Goal: Navigation & Orientation: Find specific page/section

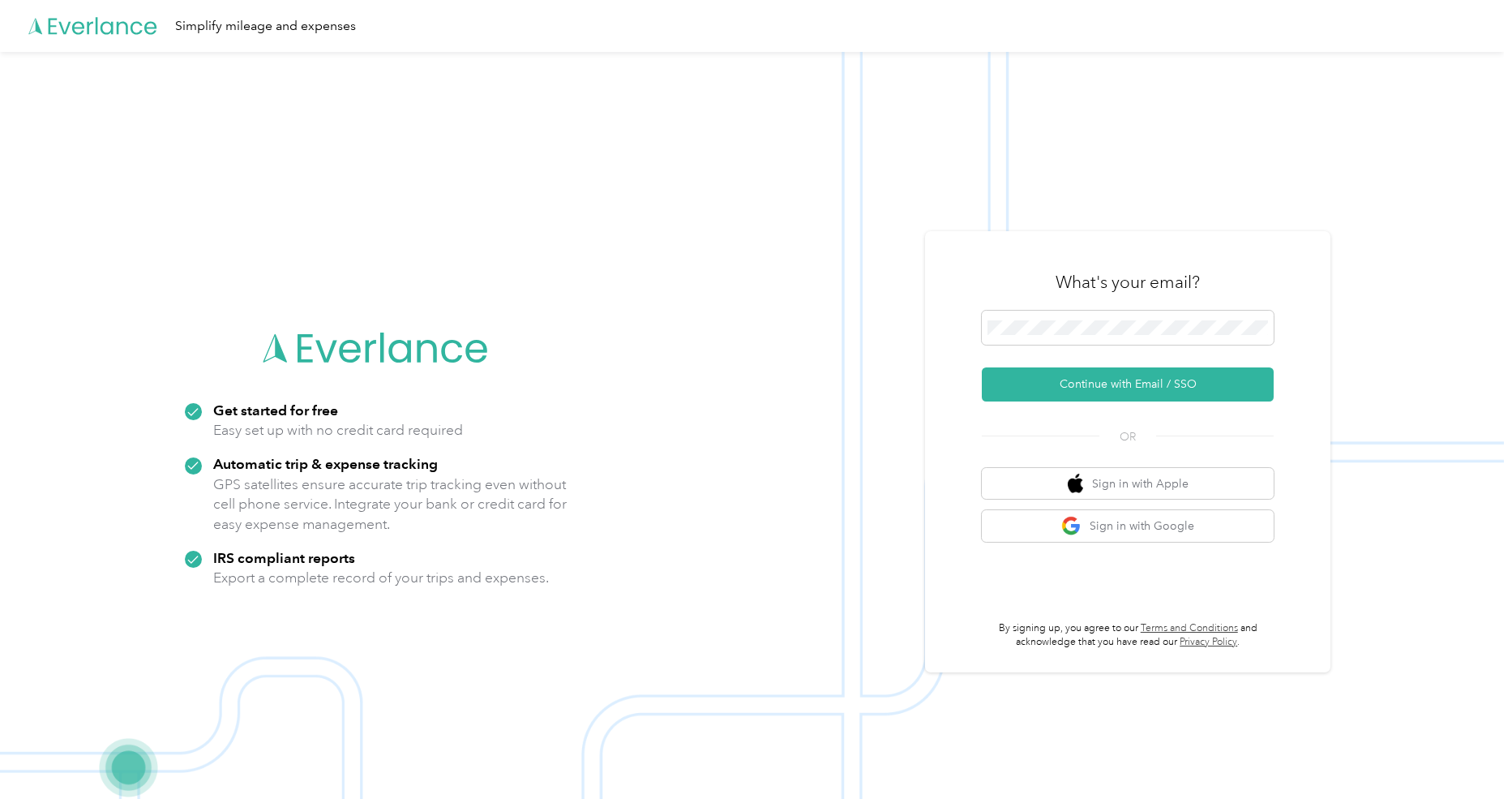
click at [1039, 239] on div "What's your email? Continue with Email / SSO OR Sign in with Apple Sign in with…" at bounding box center [1127, 452] width 405 height 442
click at [1059, 388] on button "Continue with Email / SSO" at bounding box center [1127, 384] width 292 height 34
click at [1058, 386] on button "Continue with Email / SSO" at bounding box center [1127, 384] width 292 height 34
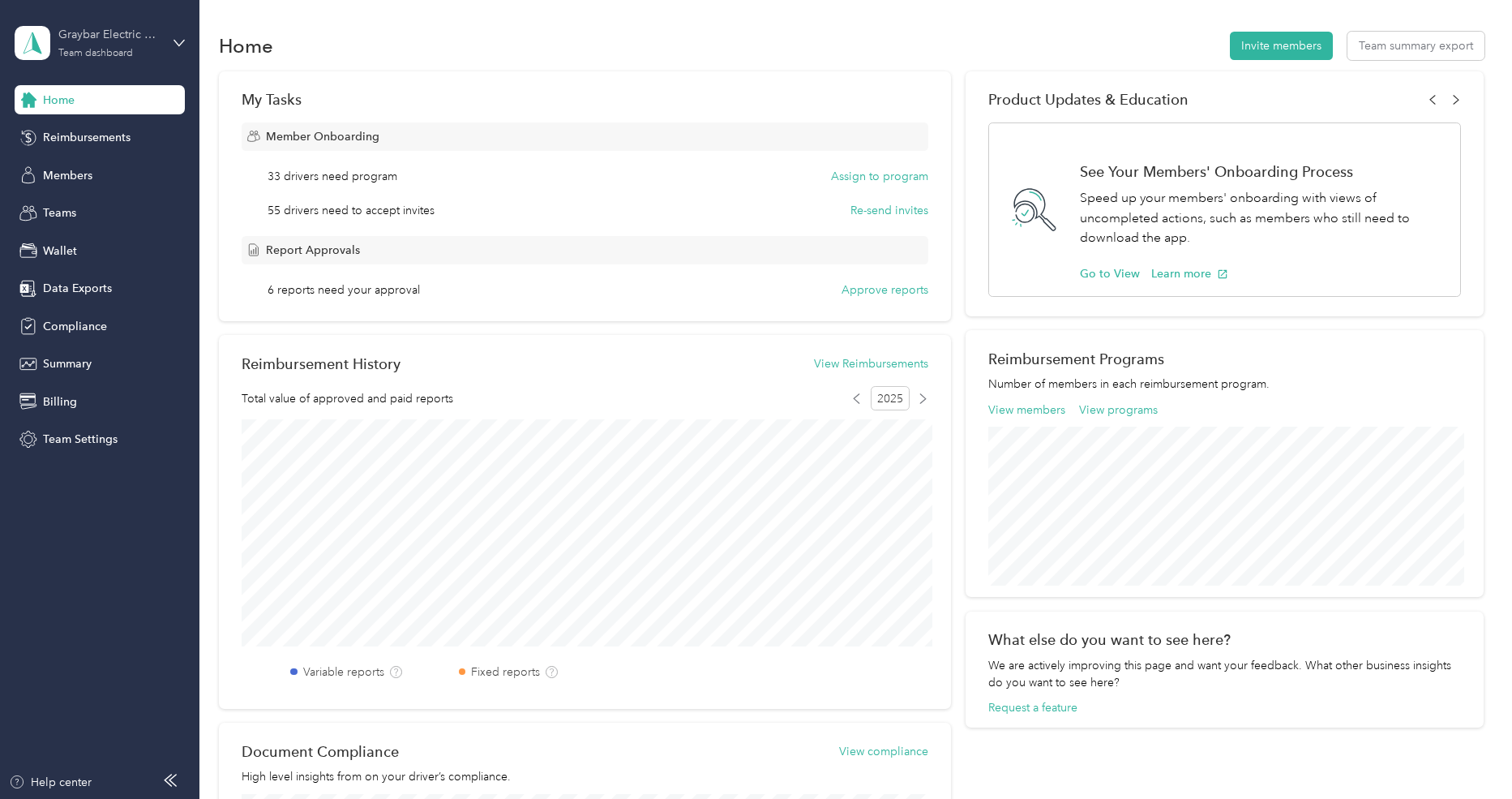
click at [119, 45] on div "Graybar Electric Company, Inc Team dashboard" at bounding box center [109, 42] width 101 height 32
click at [434, 21] on div "Home Invite members Team summary export My Tasks Member Onboarding 33 drivers n…" at bounding box center [852, 558] width 1304 height 1118
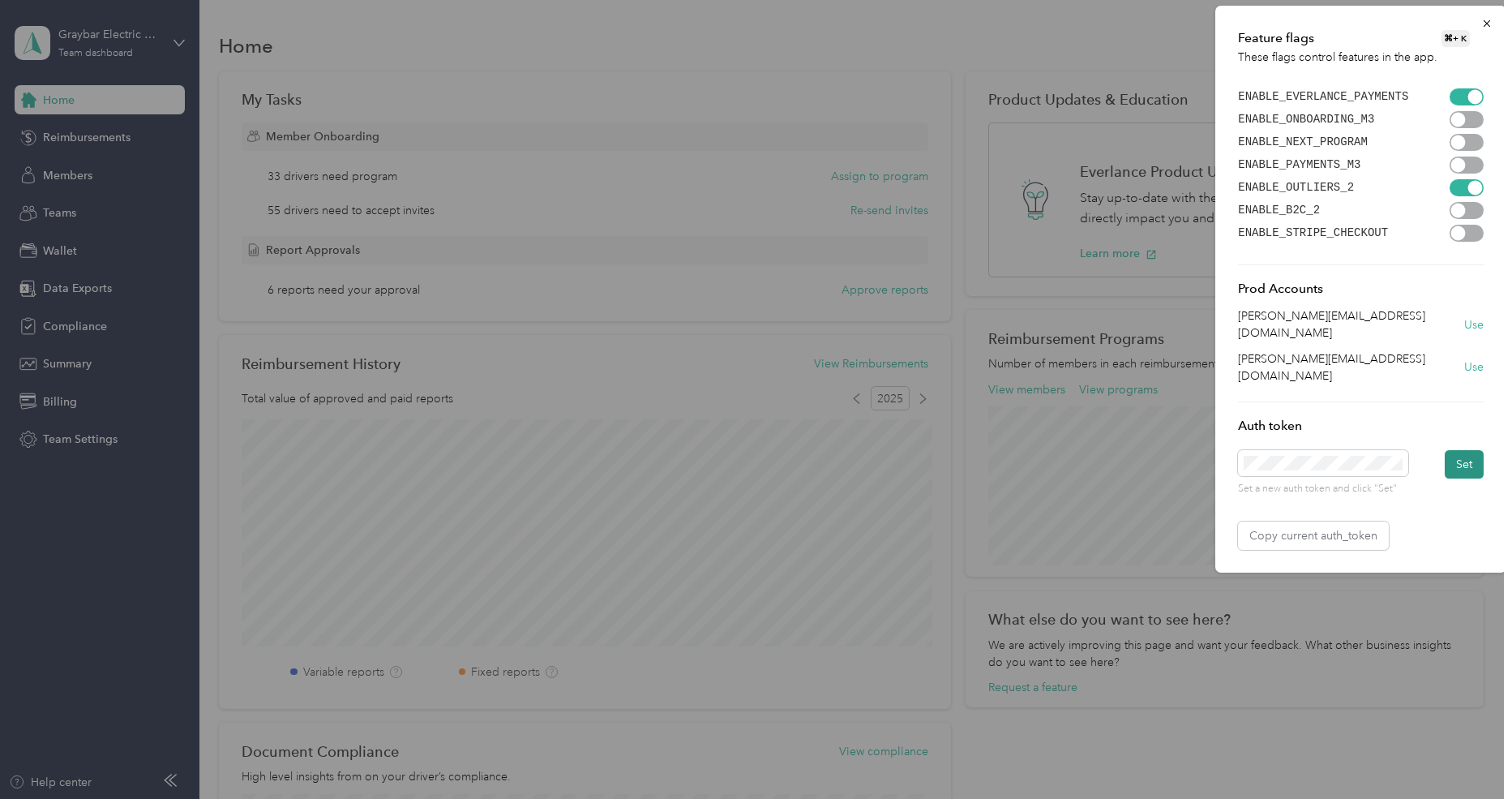
click at [1452, 450] on button "Set" at bounding box center [1463, 464] width 39 height 28
